Goal: Task Accomplishment & Management: Manage account settings

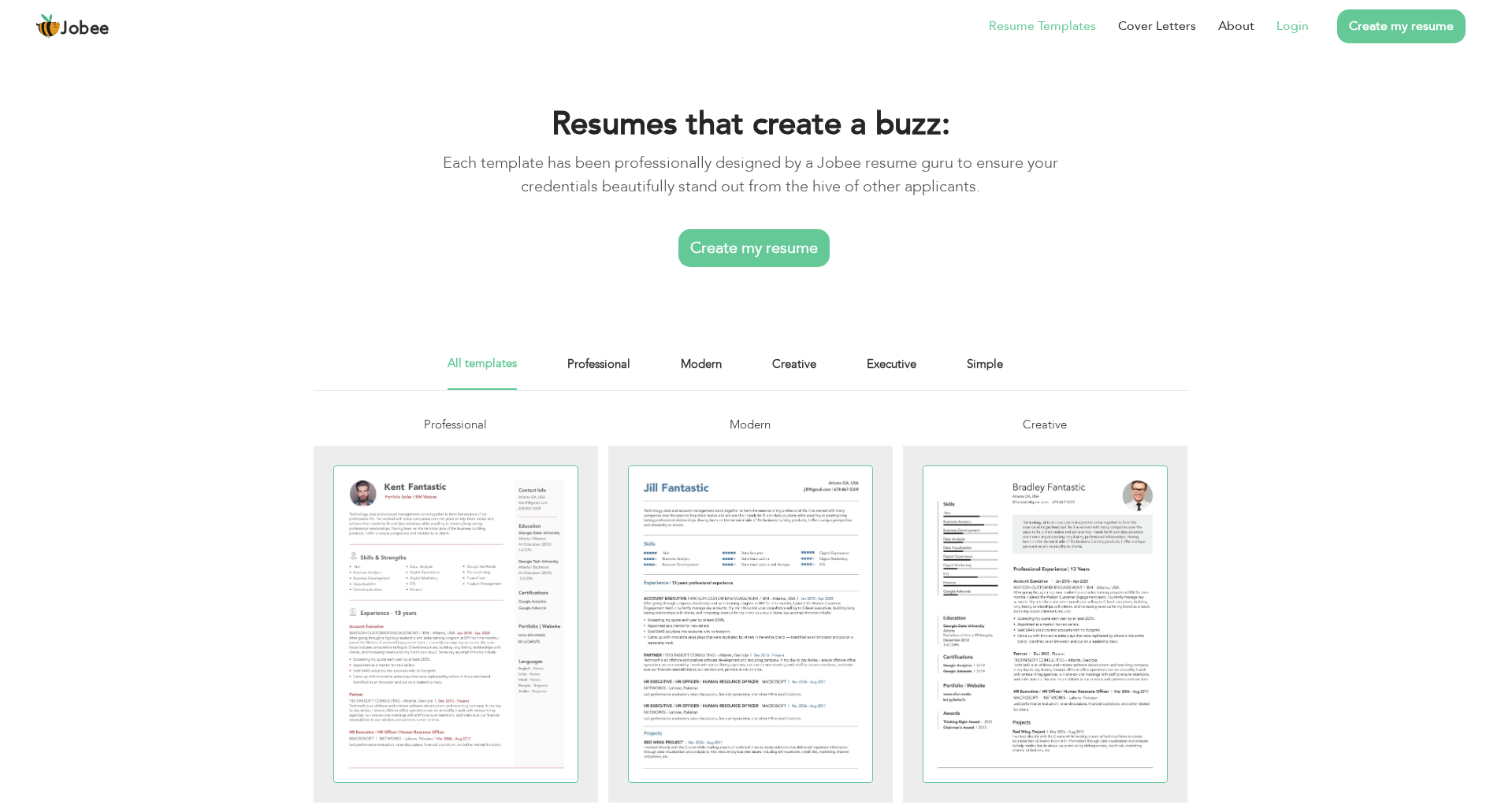
click at [1300, 28] on link "Login" at bounding box center [1293, 26] width 32 height 19
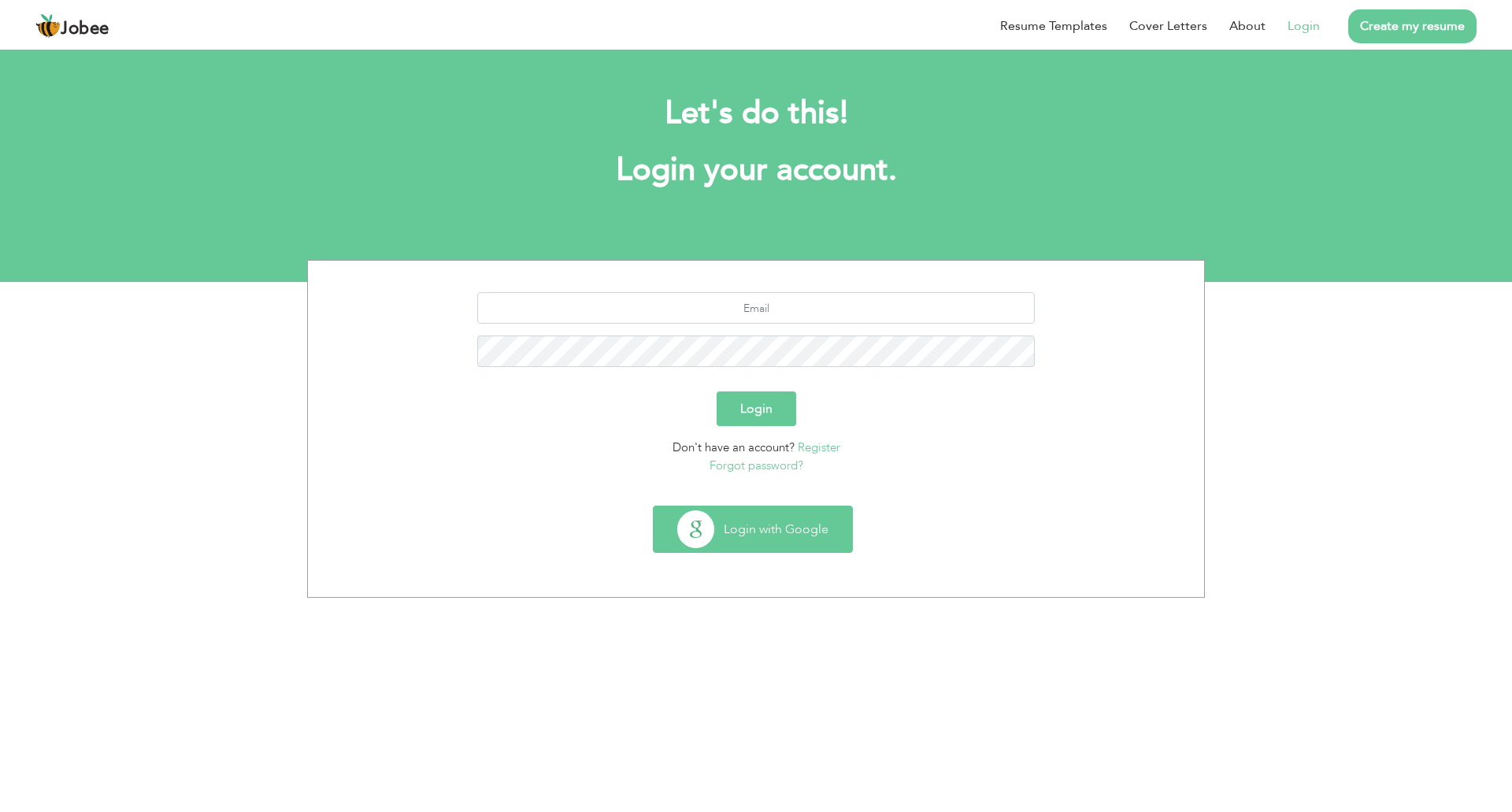
click at [753, 535] on button "Login with Google" at bounding box center [752, 530] width 199 height 46
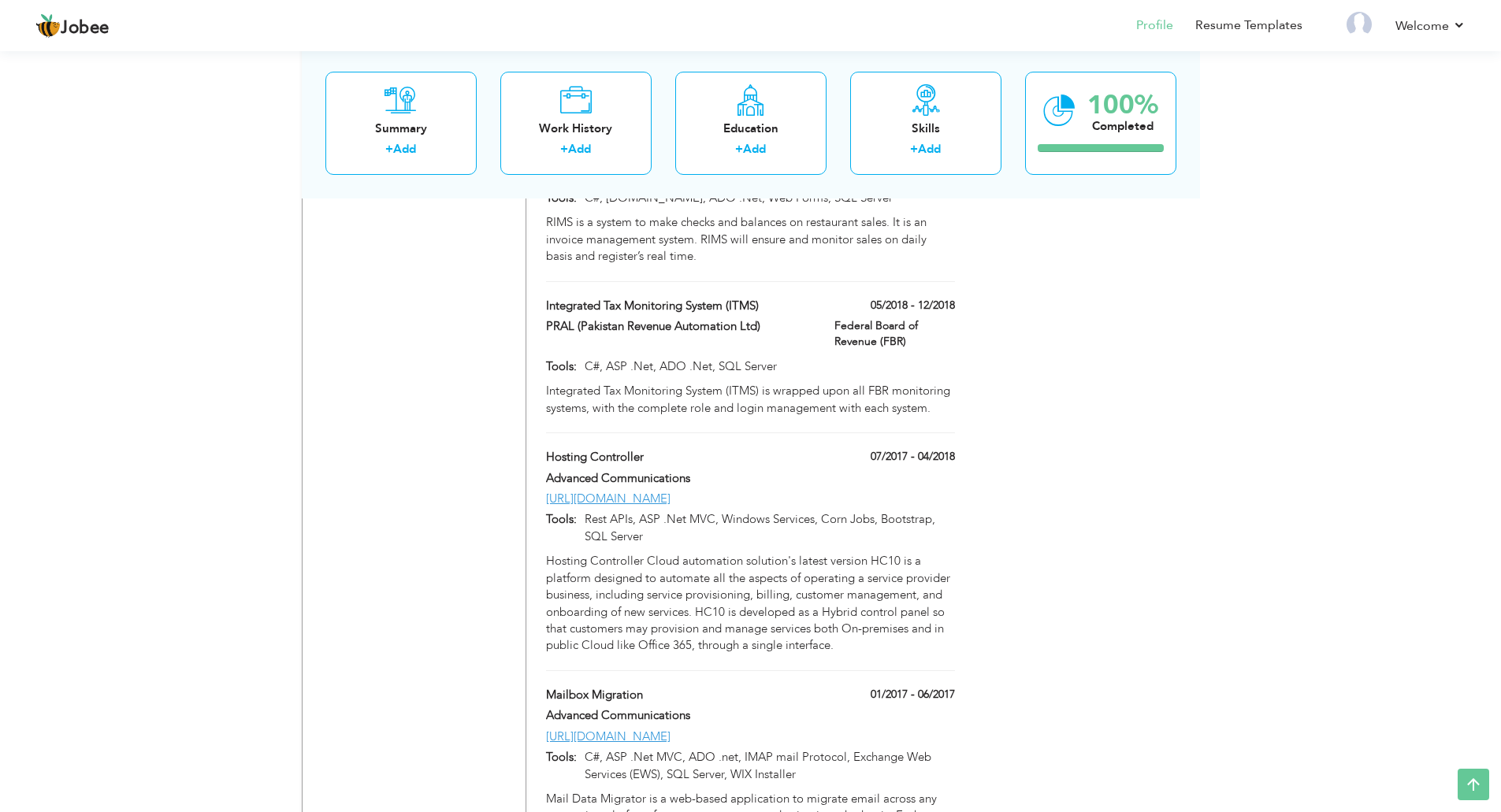
scroll to position [2171, 0]
